Goal: Transaction & Acquisition: Book appointment/travel/reservation

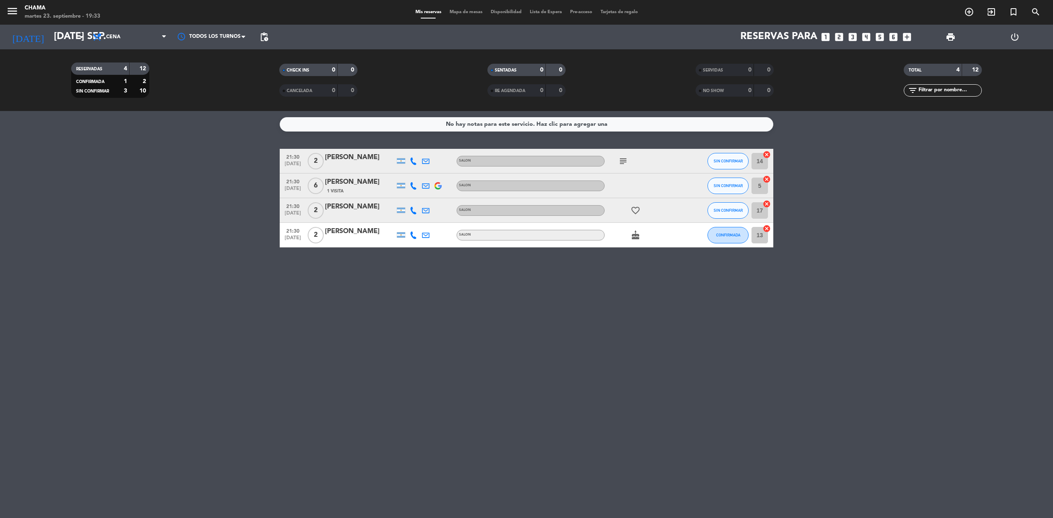
click at [854, 36] on icon "looks_3" at bounding box center [852, 37] width 11 height 11
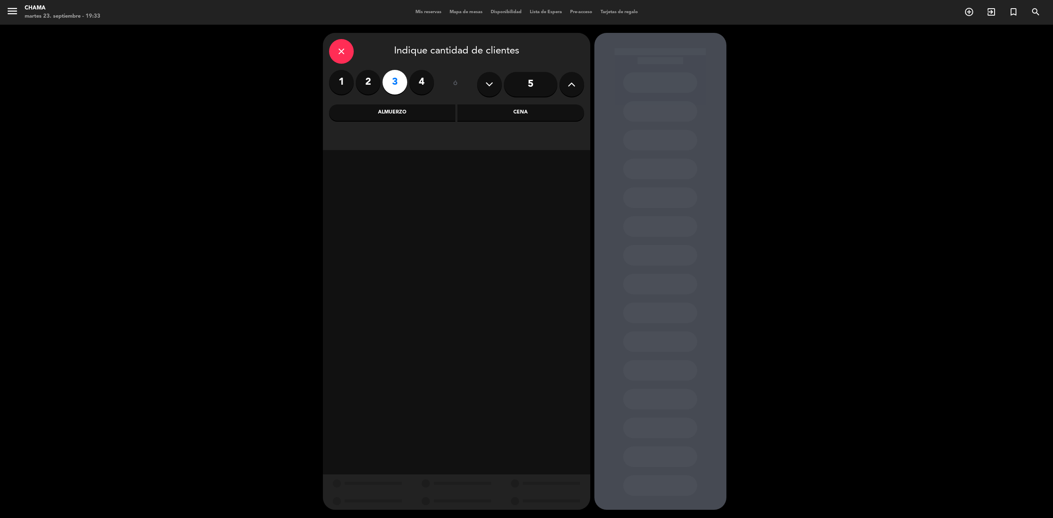
click at [492, 107] on div "Cena" at bounding box center [520, 112] width 127 height 16
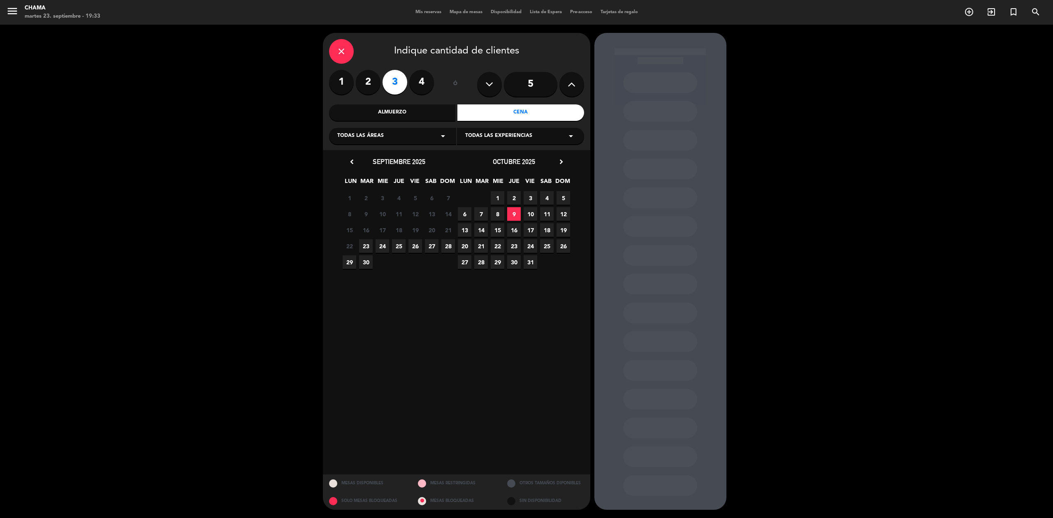
click at [362, 249] on span "23" at bounding box center [366, 246] width 14 height 14
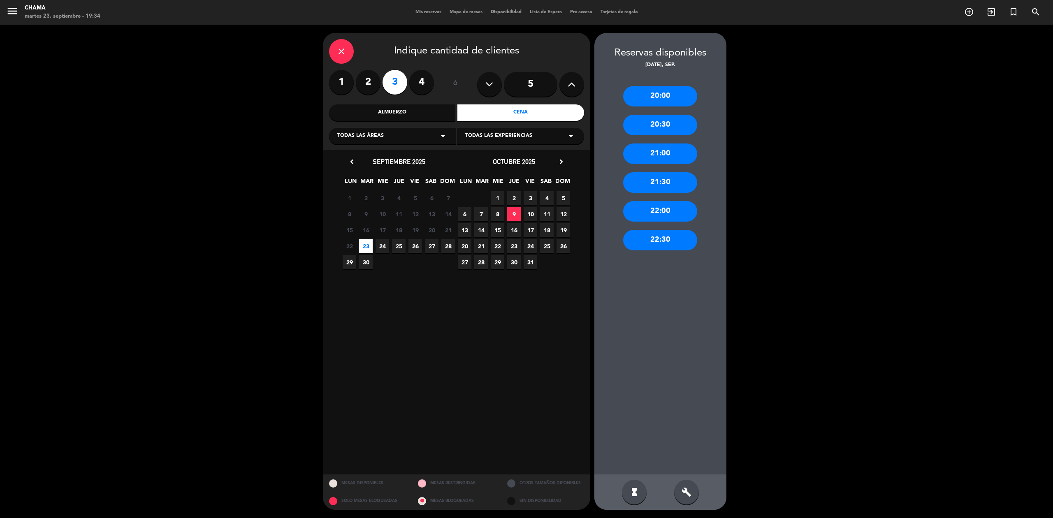
click at [665, 100] on div "20:00" at bounding box center [660, 96] width 74 height 21
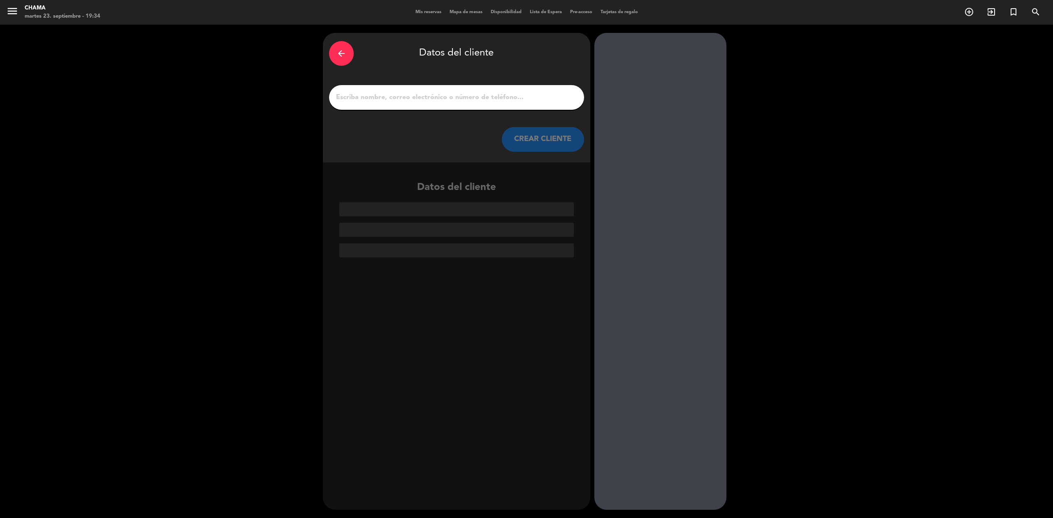
click at [449, 95] on input "1" at bounding box center [456, 98] width 243 height 12
click at [453, 94] on input "1" at bounding box center [456, 98] width 243 height 12
click at [459, 91] on div at bounding box center [456, 97] width 255 height 25
click at [456, 98] on input "1" at bounding box center [456, 98] width 243 height 12
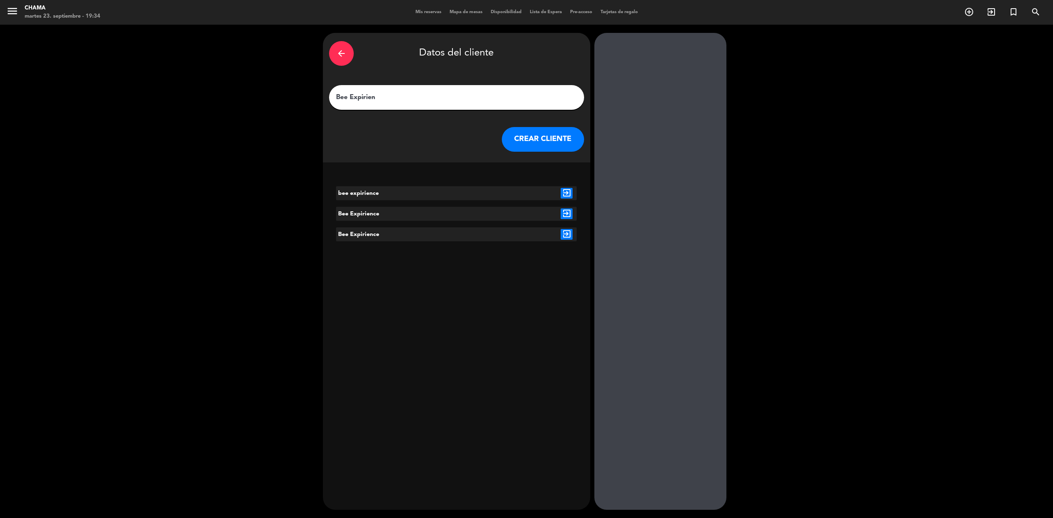
type input "Bee Expirien"
click at [563, 211] on icon "exit_to_app" at bounding box center [566, 213] width 12 height 11
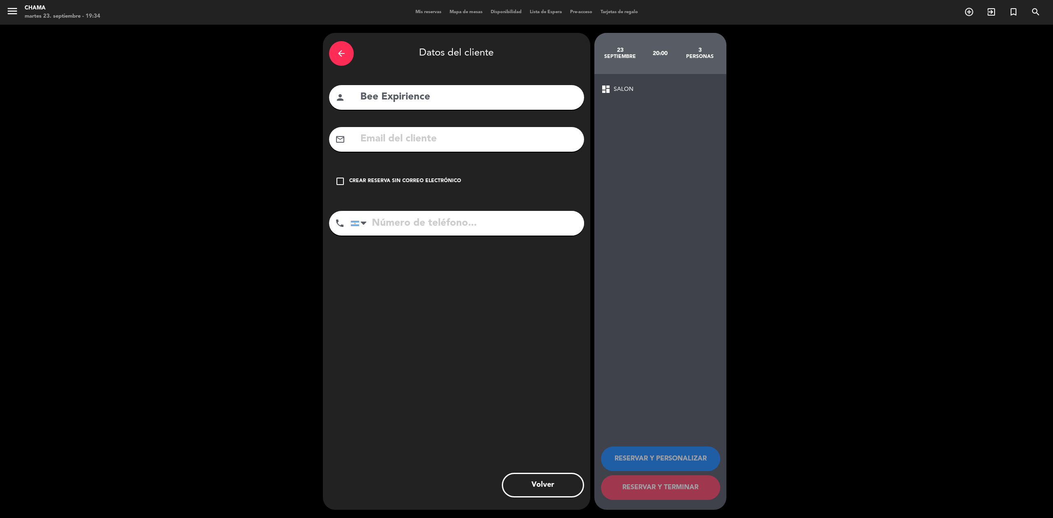
click at [344, 176] on icon "check_box_outline_blank" at bounding box center [340, 181] width 10 height 10
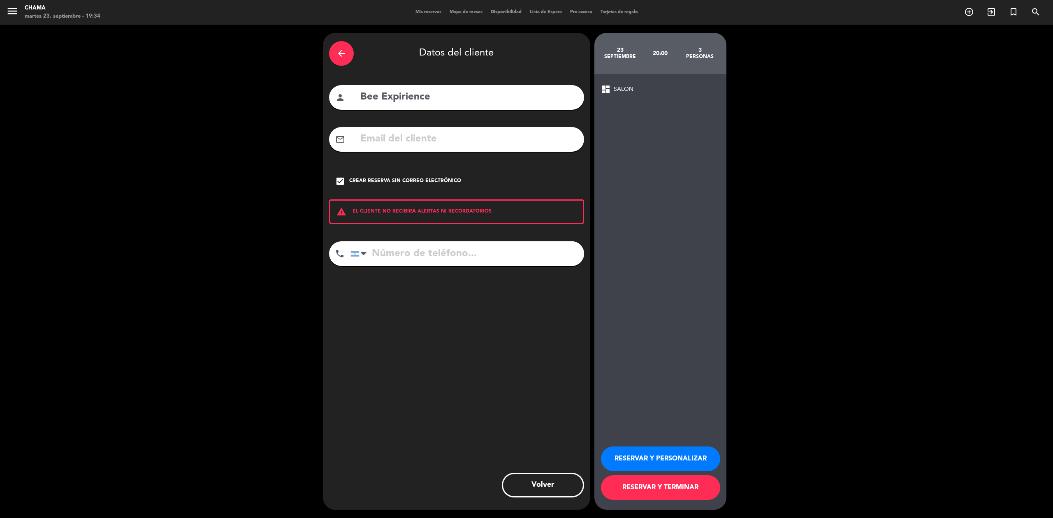
click at [685, 481] on button "RESERVAR Y TERMINAR" at bounding box center [660, 487] width 119 height 25
